Goal: Go to known website: Access a specific website the user already knows

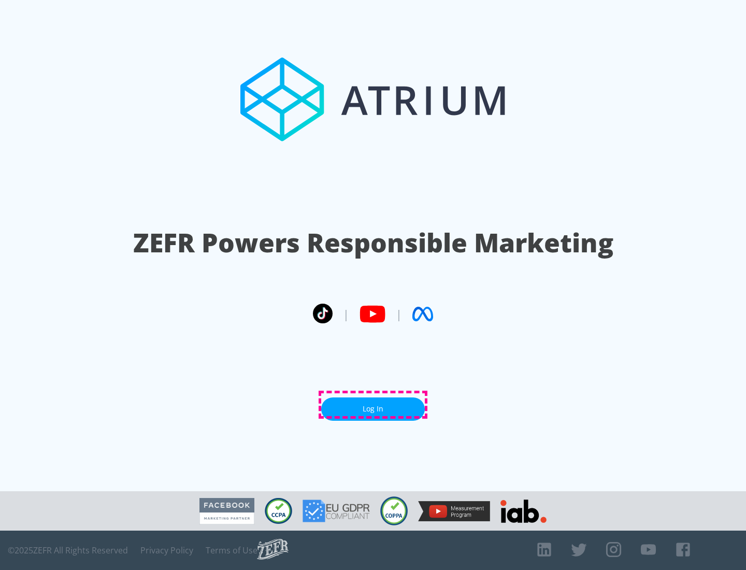
click at [373, 404] on link "Log In" at bounding box center [373, 408] width 104 height 23
